Goal: Check status: Check status

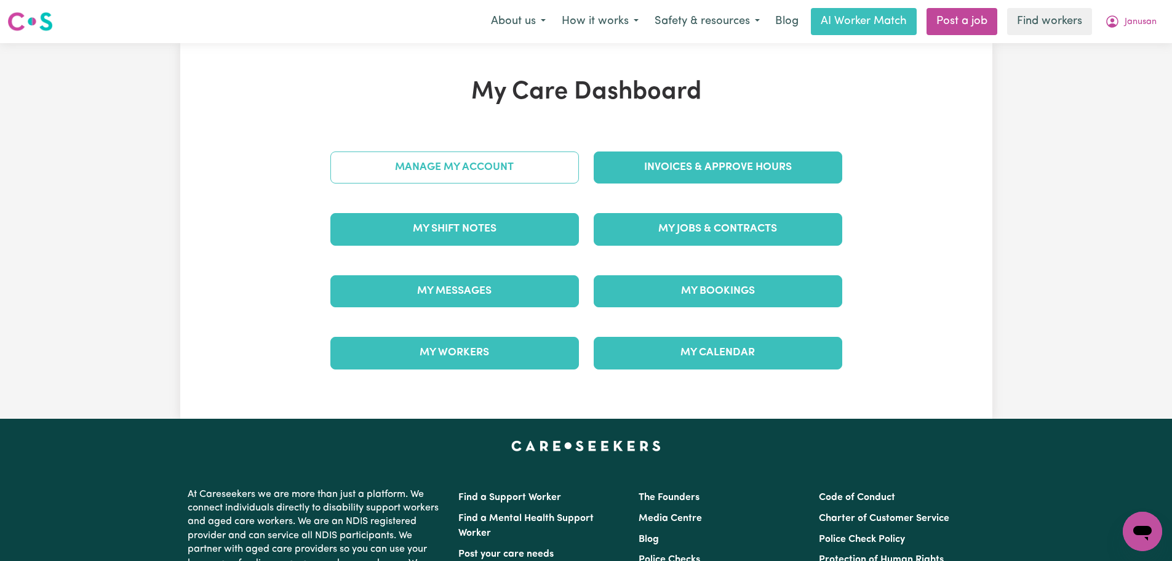
click at [454, 174] on link "Manage My Account" at bounding box center [455, 167] width 249 height 32
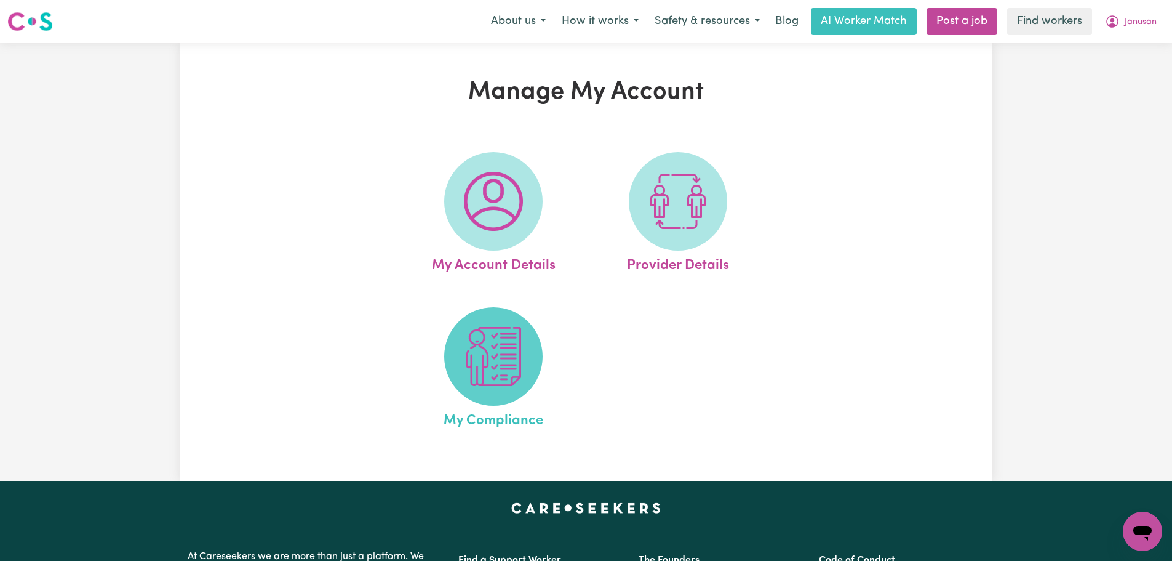
click at [476, 380] on img at bounding box center [493, 356] width 59 height 59
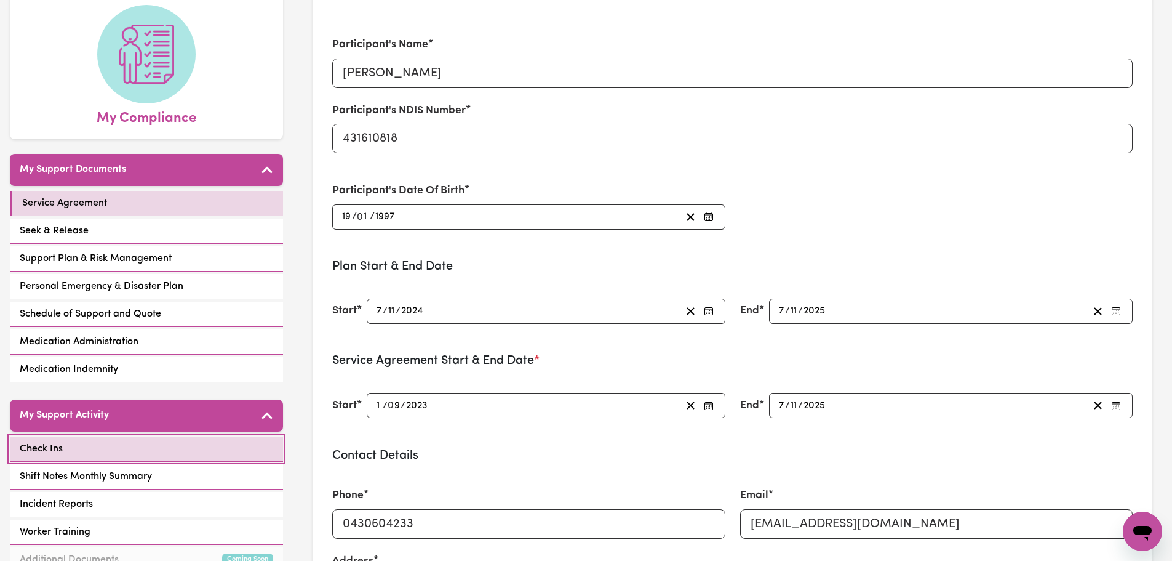
click at [138, 453] on link "Check Ins" at bounding box center [146, 448] width 273 height 25
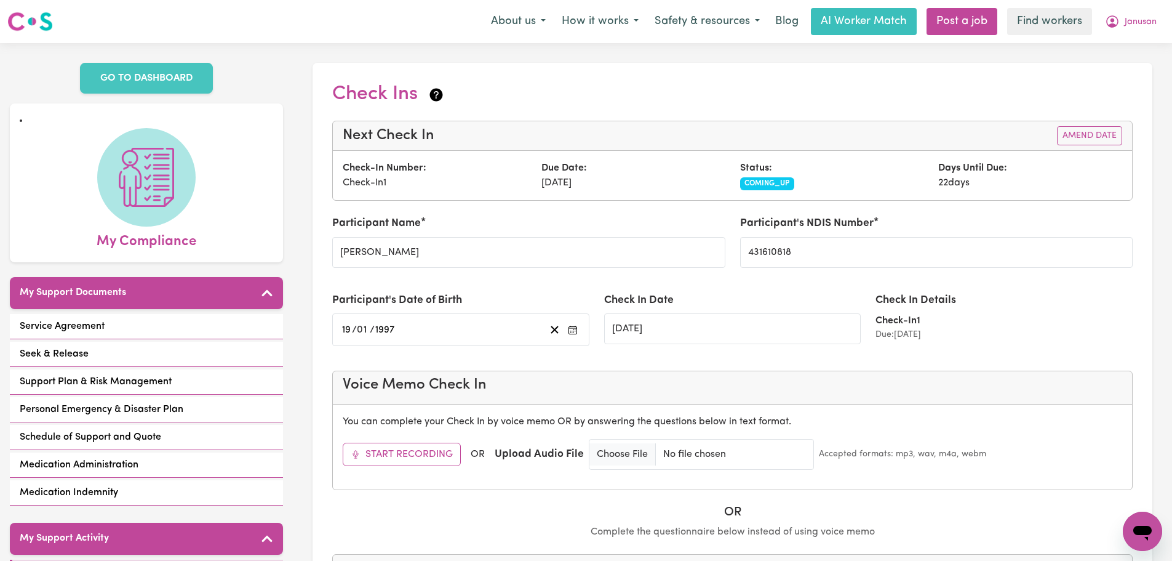
drag, startPoint x: 982, startPoint y: 193, endPoint x: 367, endPoint y: 181, distance: 614.3
click at [367, 181] on div "Check-In Number: Check-In 1 Due Date: [DATE] Status: COMING_UP Days Until Due: …" at bounding box center [732, 175] width 799 height 49
click at [431, 181] on div "Check-In Number: Check-In 1" at bounding box center [434, 176] width 199 height 30
click at [702, 181] on div "Due Date: [DATE]" at bounding box center [633, 176] width 199 height 30
drag, startPoint x: 393, startPoint y: 185, endPoint x: 372, endPoint y: 183, distance: 21.7
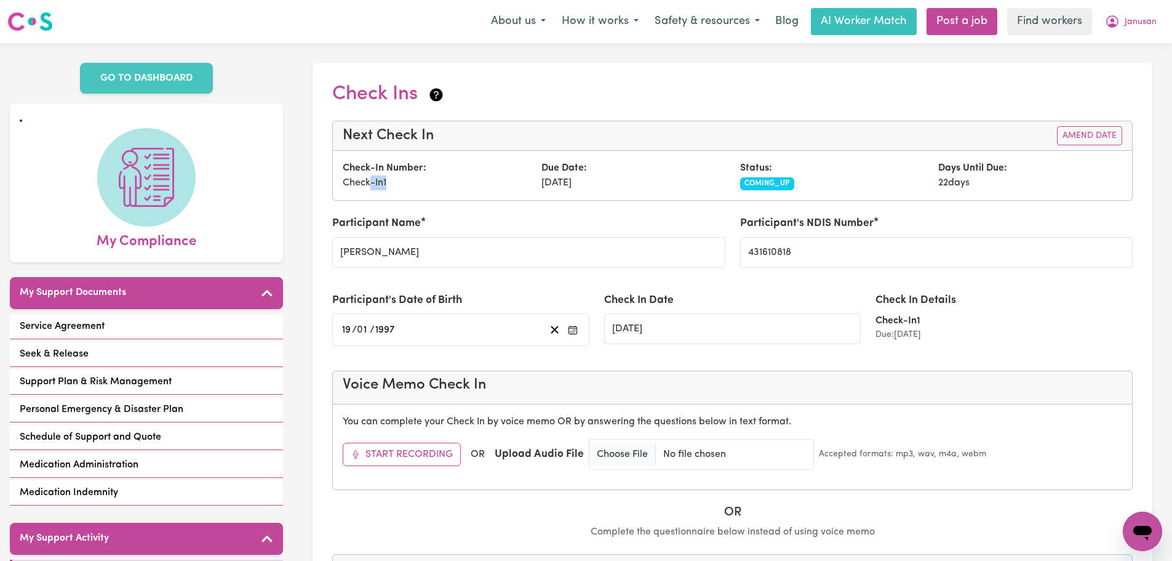
click at [372, 183] on div "Check-In Number: Check-In 1" at bounding box center [434, 176] width 199 height 30
drag, startPoint x: 334, startPoint y: 184, endPoint x: 415, endPoint y: 184, distance: 81.2
click at [415, 184] on div "Check-In Number: Check-In 1 Due Date: [DATE] Status: COMING_UP Days Until Due: …" at bounding box center [732, 175] width 799 height 49
click at [415, 184] on div "Check-In Number: Check-In 1" at bounding box center [434, 176] width 199 height 30
drag, startPoint x: 876, startPoint y: 183, endPoint x: 974, endPoint y: 183, distance: 97.9
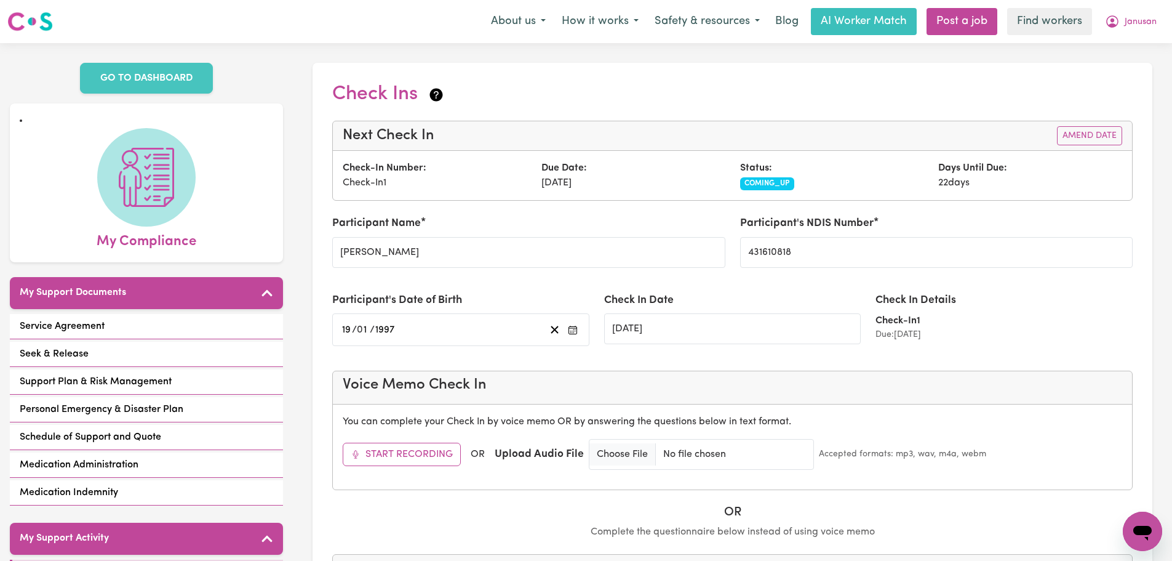
click at [974, 183] on div "Check-In Number: Check-In 1 Due Date: [DATE] Status: COMING_UP Days Until Due: …" at bounding box center [732, 176] width 795 height 30
click at [976, 185] on div "Days Until Due: 22 days" at bounding box center [1030, 176] width 199 height 30
click at [979, 185] on div "Days Until Due: 22 days" at bounding box center [1030, 176] width 199 height 30
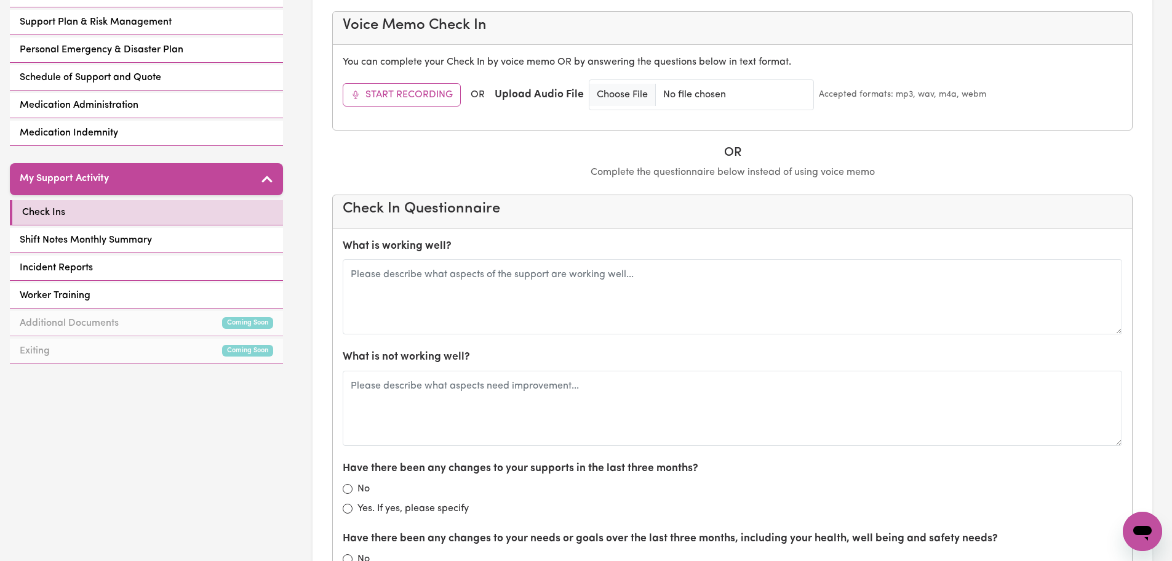
scroll to position [492, 0]
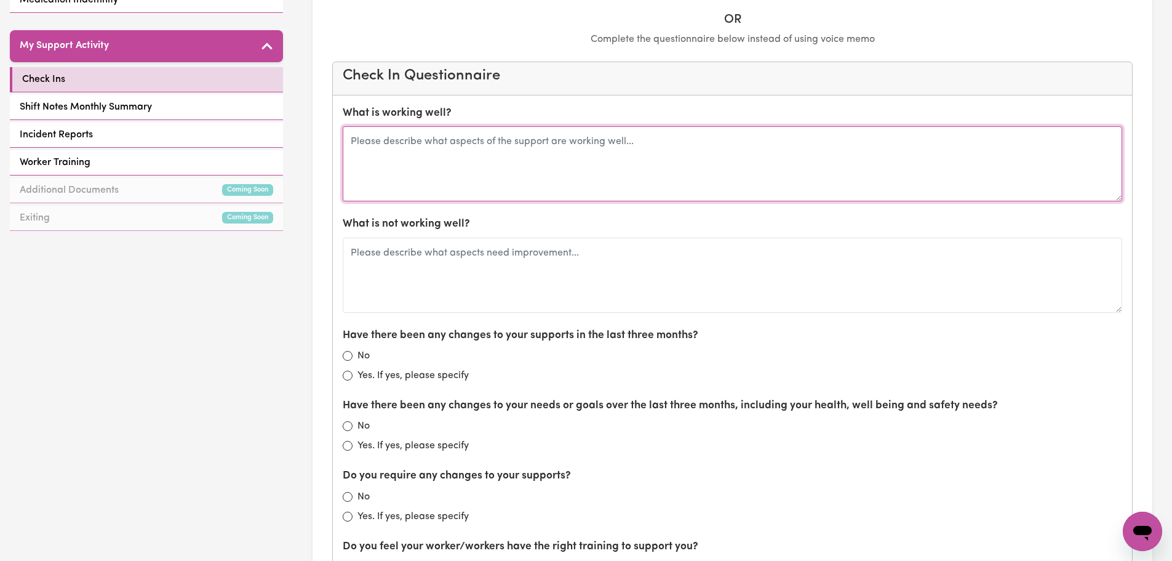
click at [464, 146] on textarea at bounding box center [733, 163] width 780 height 75
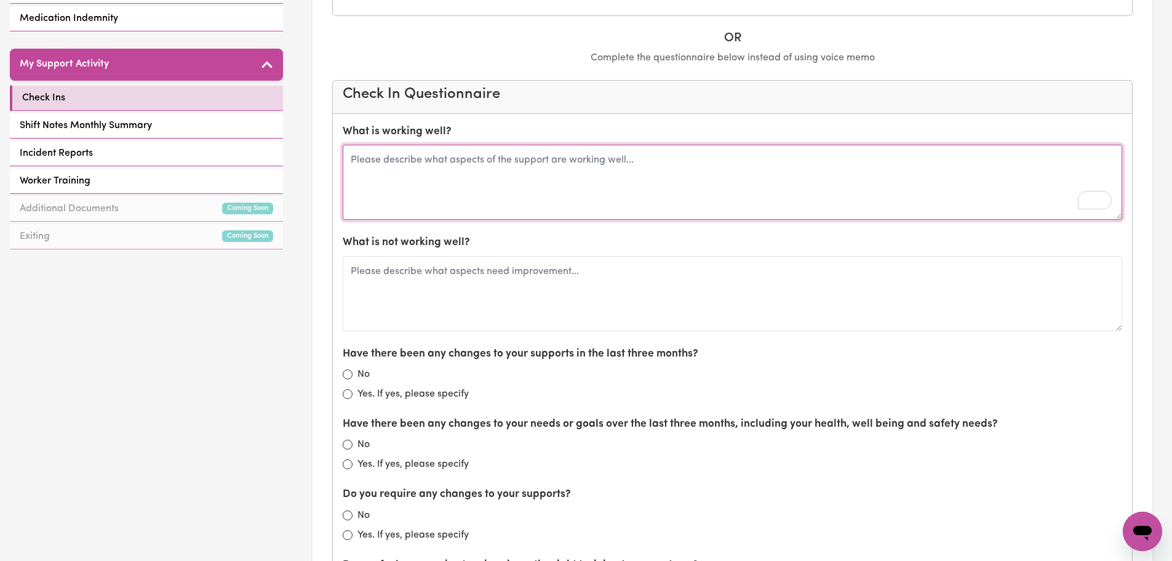
scroll to position [0, 0]
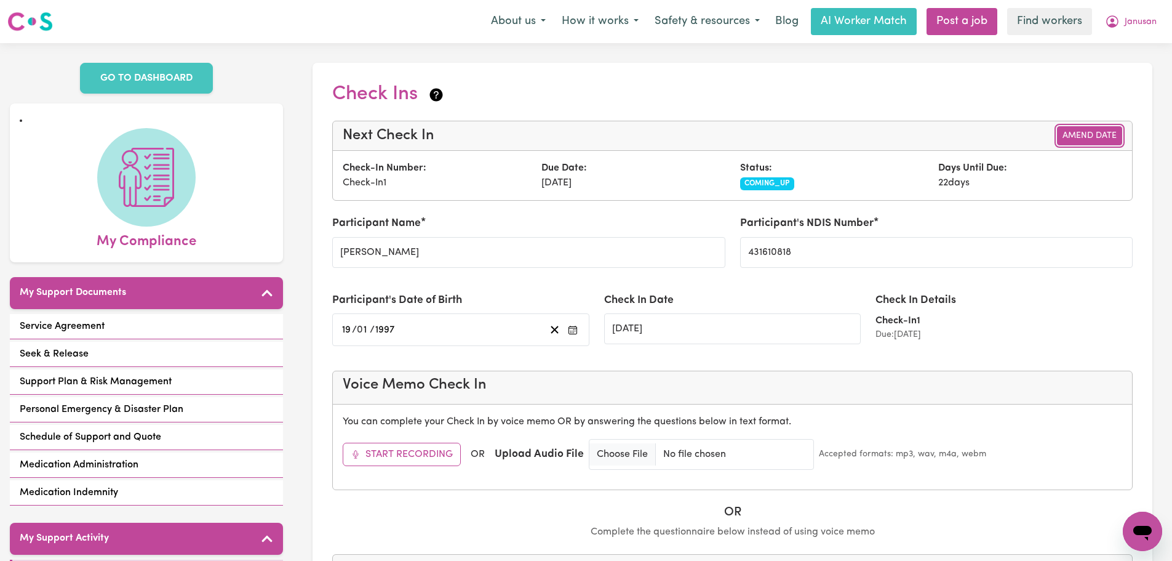
click at [1074, 136] on button "Amend Date" at bounding box center [1089, 135] width 65 height 19
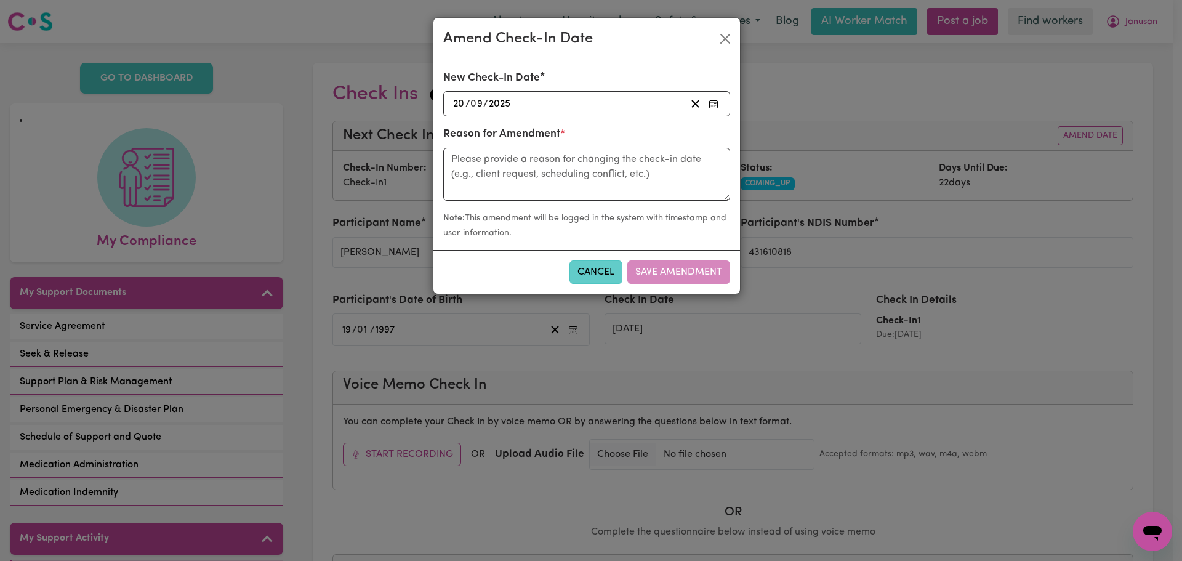
click at [593, 276] on button "Cancel" at bounding box center [595, 271] width 53 height 23
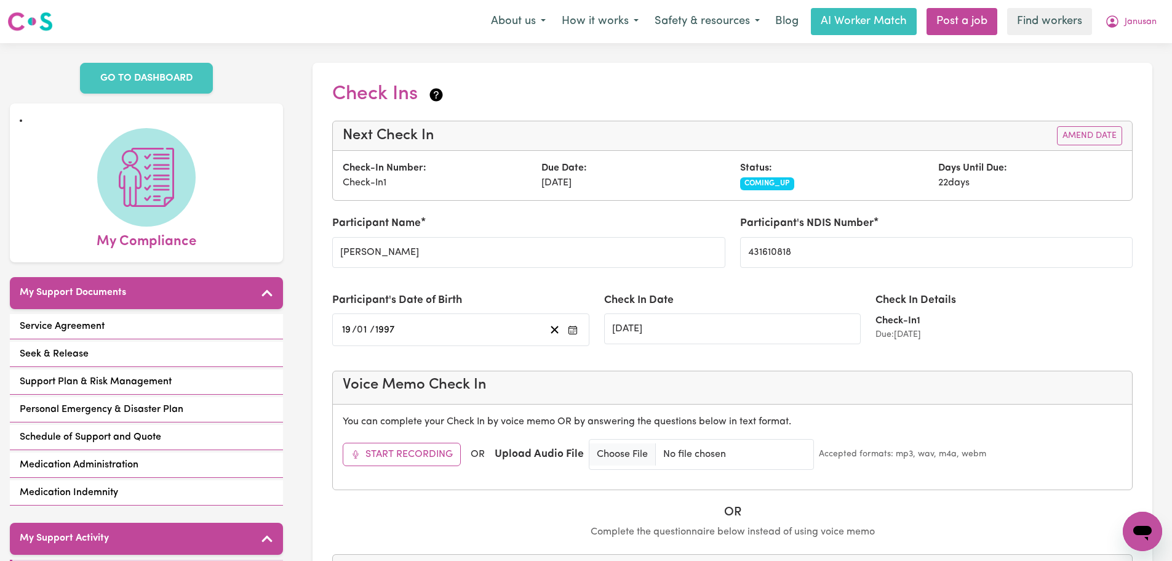
drag, startPoint x: 982, startPoint y: 184, endPoint x: 939, endPoint y: 190, distance: 43.5
click at [939, 190] on div "Days Until Due: 22 days" at bounding box center [1030, 176] width 199 height 30
